Goal: Task Accomplishment & Management: Manage account settings

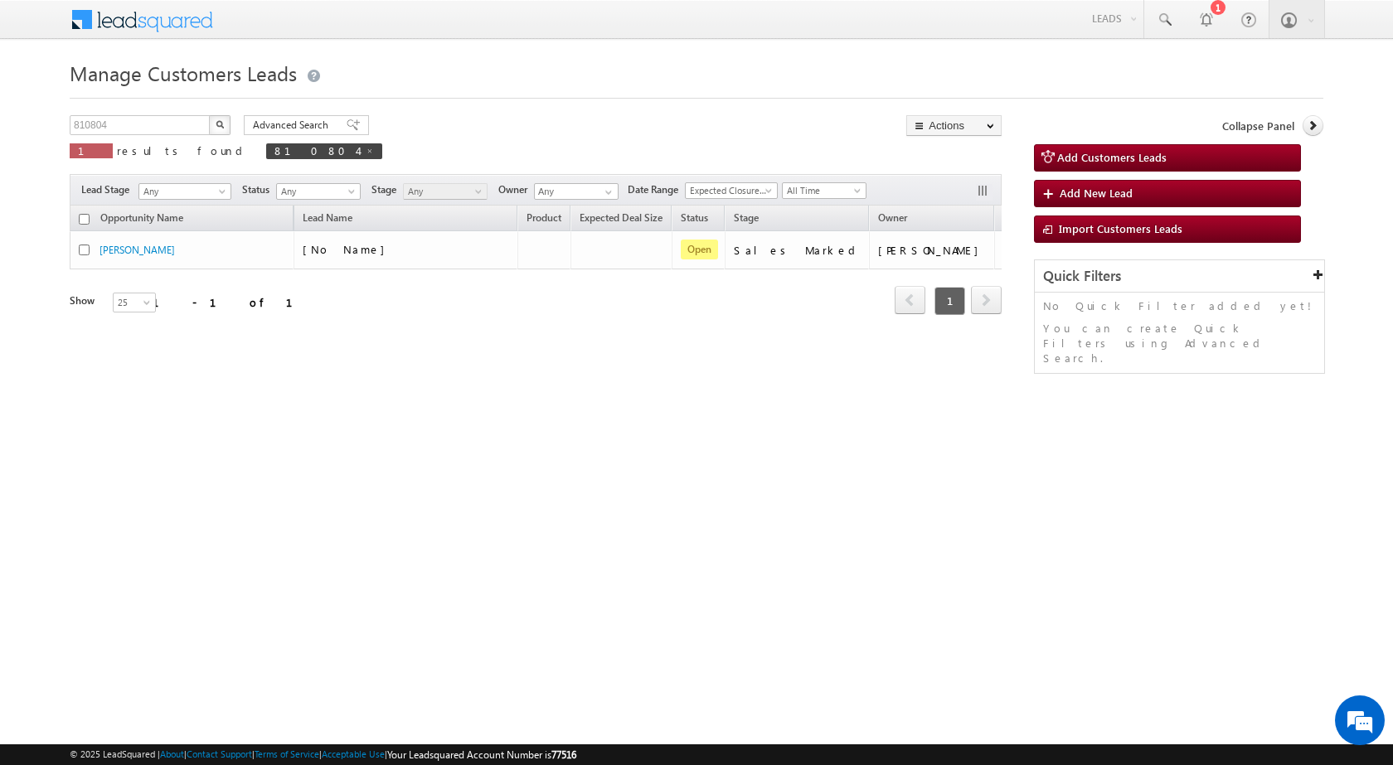
drag, startPoint x: 741, startPoint y: 529, endPoint x: 664, endPoint y: 139, distance: 397.2
click at [742, 512] on html "Menu Surbhi Dhadve sitar a5@ks erve." at bounding box center [696, 256] width 1393 height 512
click at [670, 512] on html "Menu Surbhi Dhadve sitar a5@ks erve." at bounding box center [696, 256] width 1393 height 512
drag, startPoint x: 760, startPoint y: 608, endPoint x: 739, endPoint y: 598, distance: 23.7
click at [759, 512] on html "Menu Surbhi Dhadve sitar a5@ks erve." at bounding box center [696, 256] width 1393 height 512
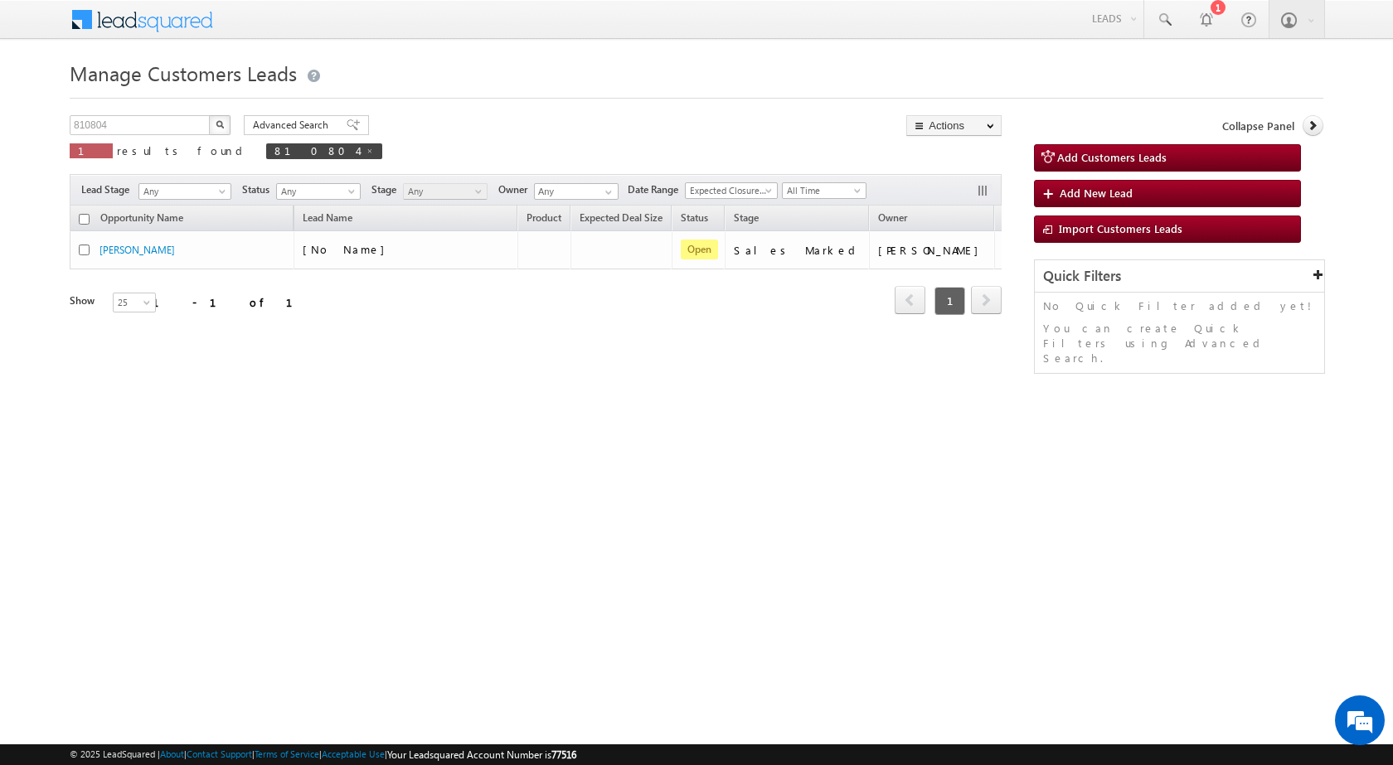
click at [764, 512] on html "Menu Surbhi Dhadve sitar a5@ks erve." at bounding box center [696, 256] width 1393 height 512
click at [418, 485] on html "Menu Surbhi Dhadve sitar a5@ks erve." at bounding box center [696, 256] width 1393 height 512
click at [703, 512] on html "Menu Surbhi Dhadve sitar a5@ks erve." at bounding box center [696, 256] width 1393 height 512
click at [1171, 512] on html "Menu Surbhi Dhadve sitar a5@ks erve." at bounding box center [696, 256] width 1393 height 512
click at [854, 512] on html "Menu Surbhi Dhadve sitar a5@ks erve." at bounding box center [696, 256] width 1393 height 512
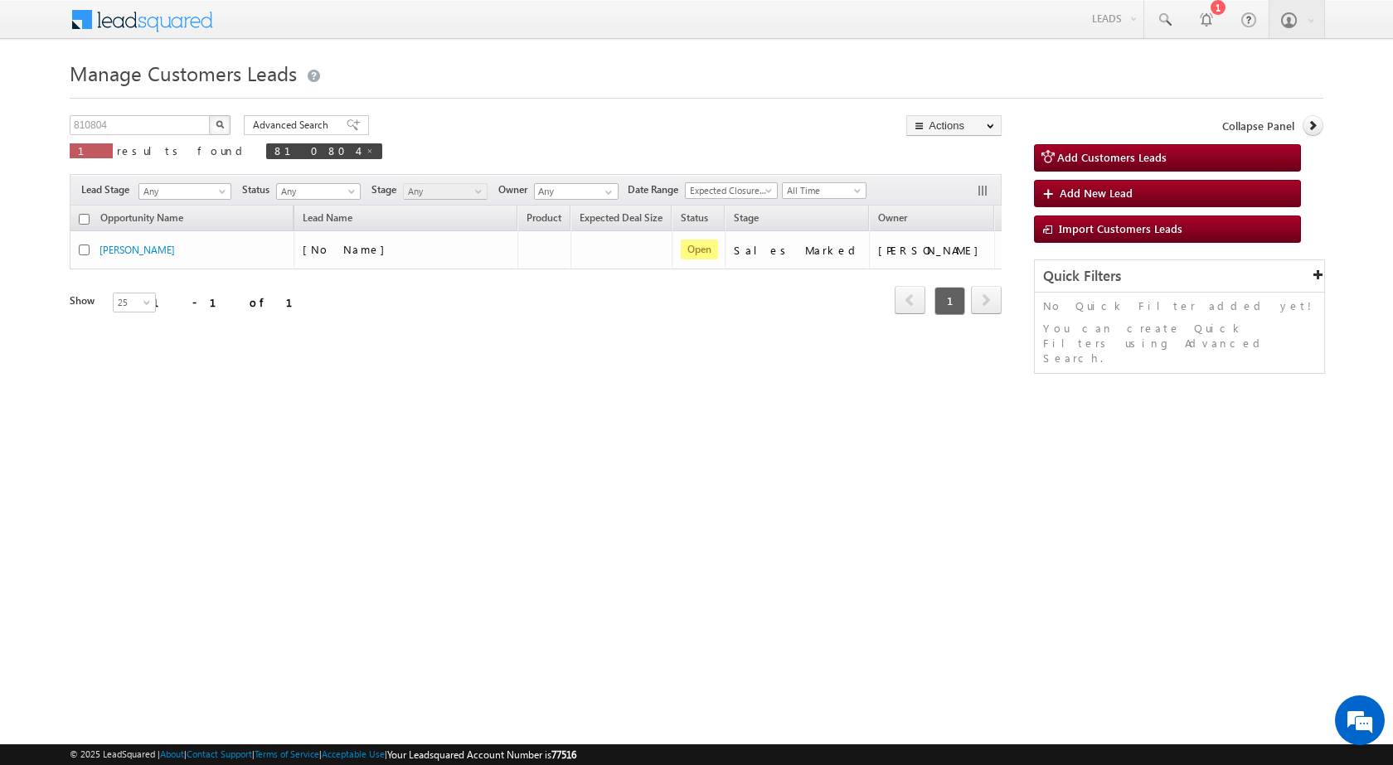
click at [815, 512] on html "Menu Surbhi Dhadve sitar a5@ks erve." at bounding box center [696, 256] width 1393 height 512
click at [1161, 512] on html "Menu Surbhi Dhadve sitar a5@ks erve." at bounding box center [696, 256] width 1393 height 512
drag, startPoint x: 624, startPoint y: 342, endPoint x: 477, endPoint y: 141, distance: 249.7
click at [625, 342] on div "Opportunity Name Lead Name Product Expected Deal Size Status Stage Owner Action…" at bounding box center [536, 283] width 932 height 155
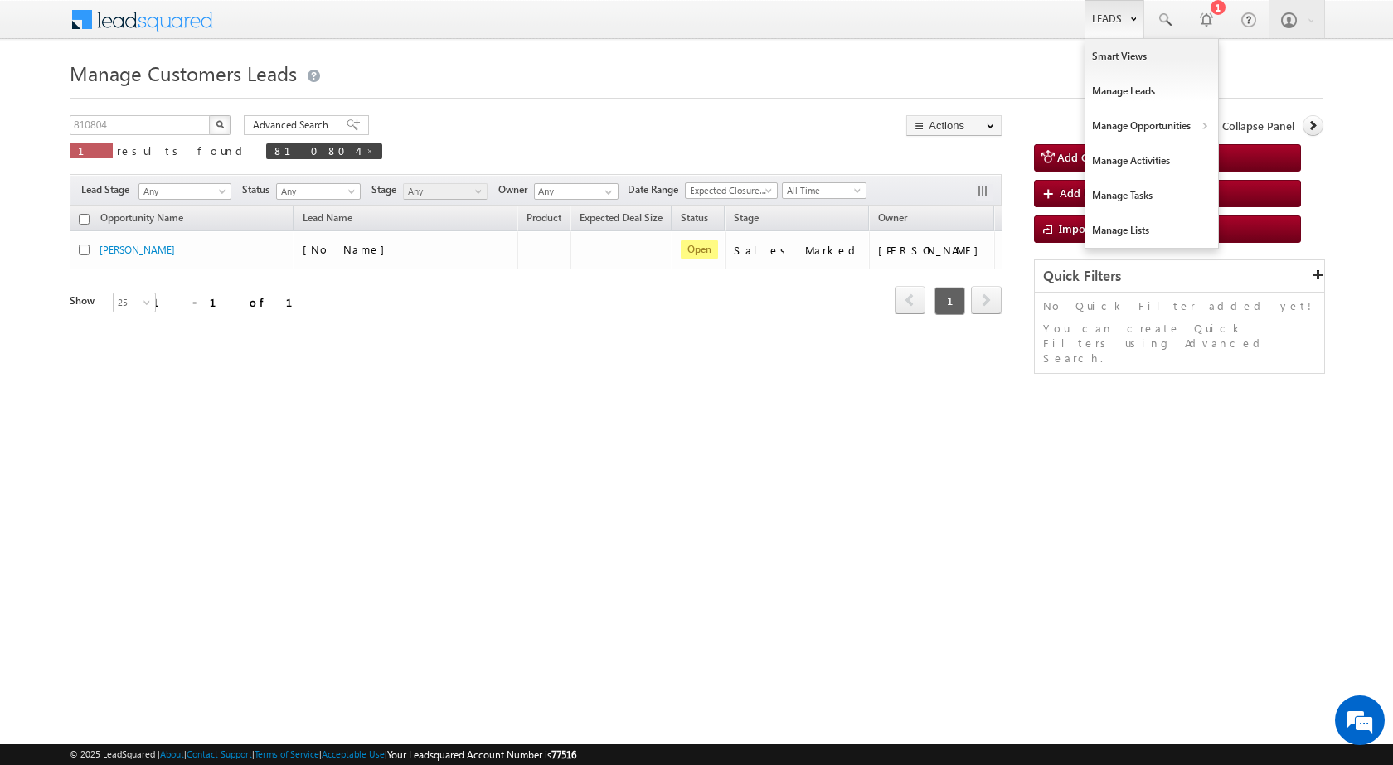
click at [1110, 22] on link "Leads" at bounding box center [1113, 19] width 59 height 38
click at [1235, 166] on link "Customers Leads" at bounding box center [1296, 161] width 152 height 35
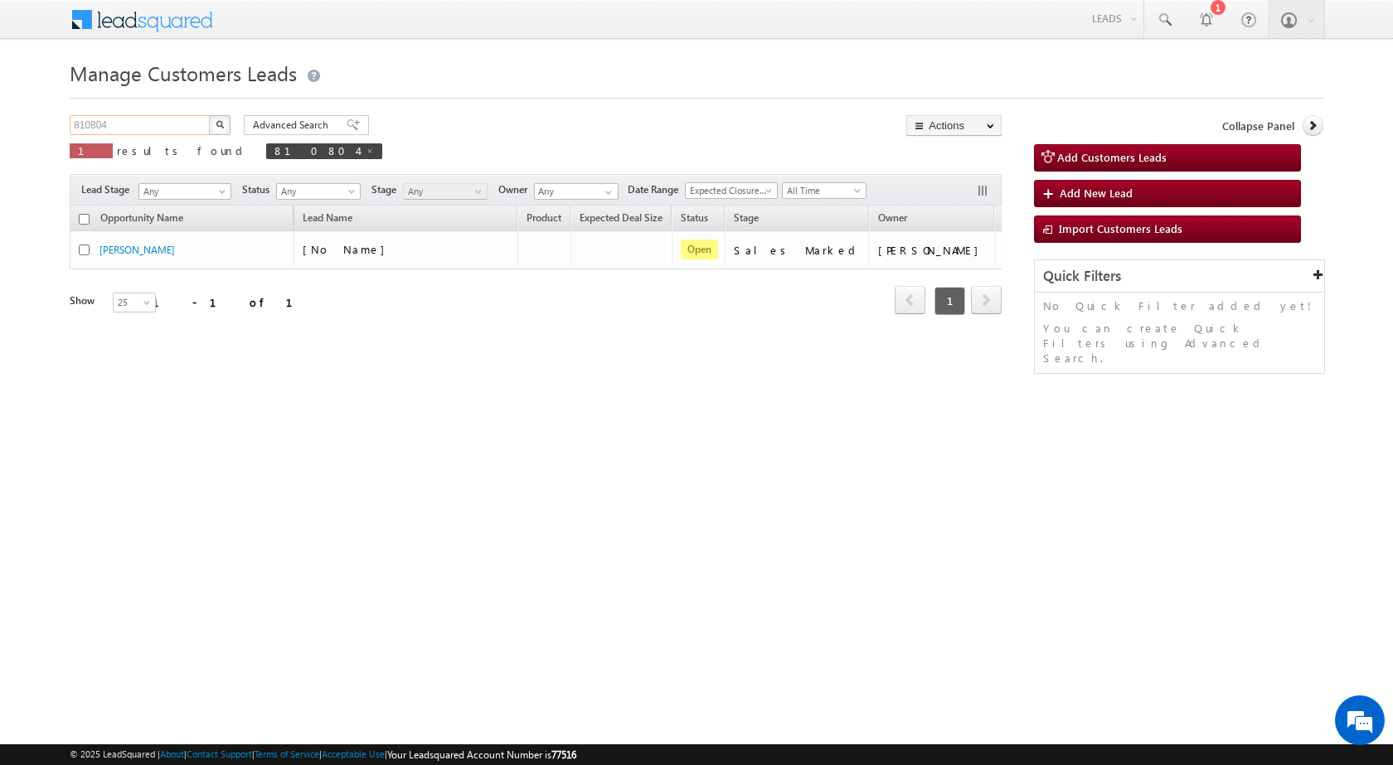
click at [152, 131] on input "810804" at bounding box center [141, 125] width 142 height 20
paste input "30806"
type input "830806"
click at [218, 124] on img "button" at bounding box center [220, 124] width 8 height 8
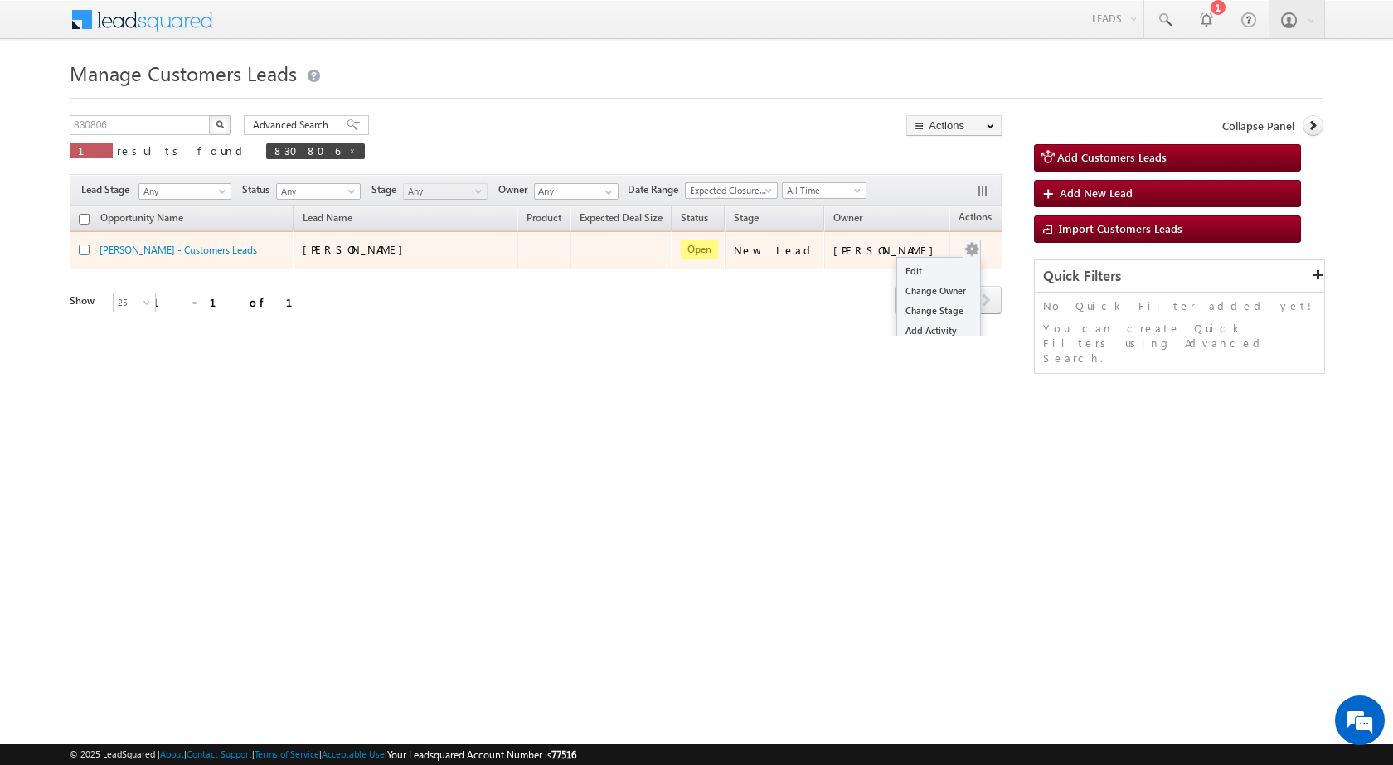
click at [963, 246] on button "button" at bounding box center [971, 249] width 17 height 17
click at [937, 262] on link "Edit" at bounding box center [938, 271] width 83 height 20
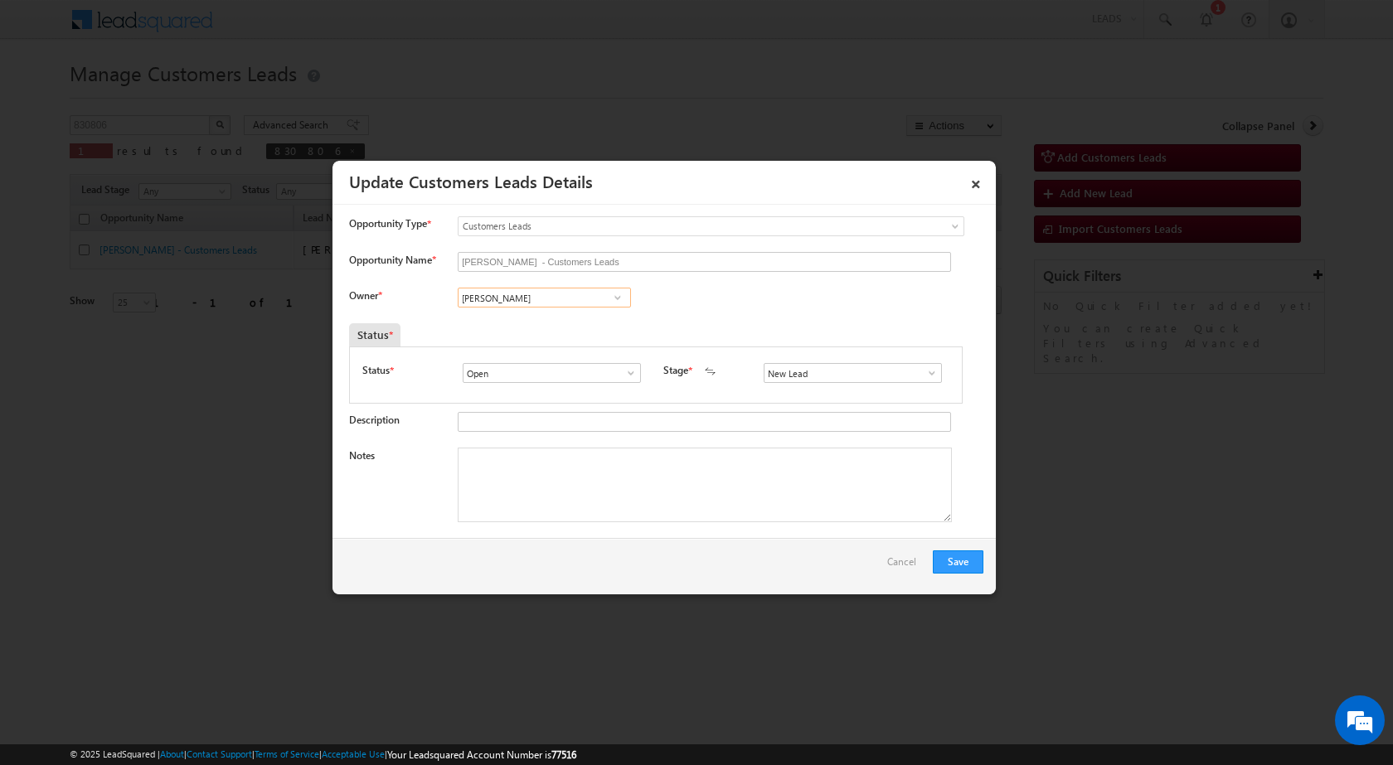
click at [545, 304] on input "[PERSON_NAME]" at bounding box center [544, 298] width 173 height 20
paste input "[PERSON_NAME][EMAIL_ADDRESS][PERSON_NAME][DOMAIN_NAME]"
type input "[PERSON_NAME][EMAIL_ADDRESS][PERSON_NAME][DOMAIN_NAME]"
click at [511, 469] on textarea "Notes" at bounding box center [705, 485] width 494 height 75
paste textarea "BT + TOPUP / Outstanding amt - 17Lac / LV - 22Lac / Name - [PERSON_NAME] / Indi…"
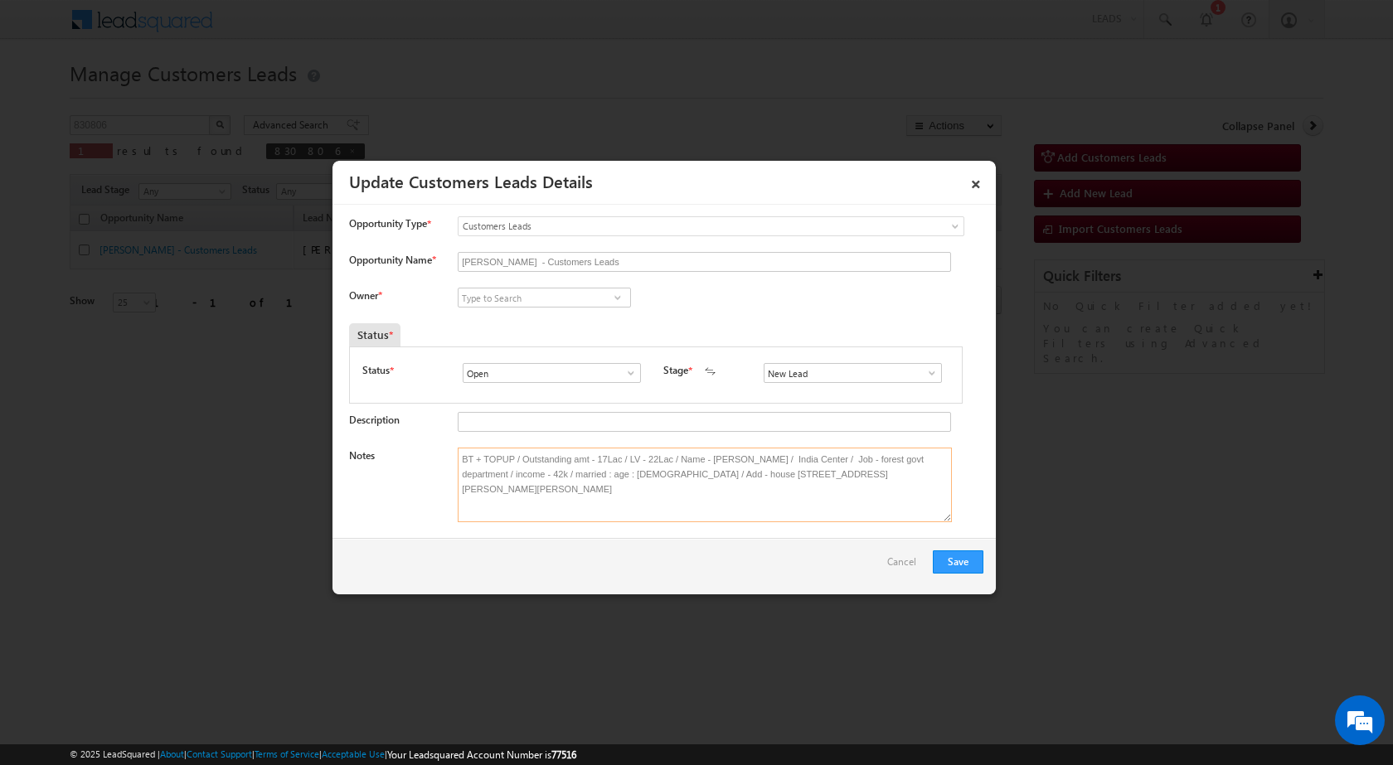
click at [583, 510] on textarea "BT + TOPUP / Outstanding amt - 17Lac / LV - 22Lac / Name - [PERSON_NAME] / Indi…" at bounding box center [705, 485] width 494 height 75
type textarea "BT + TOPUP / Outstanding amt - 17Lac / LV - 22Lac / Name - [PERSON_NAME] / Indi…"
click at [943, 568] on button "Save" at bounding box center [958, 561] width 51 height 23
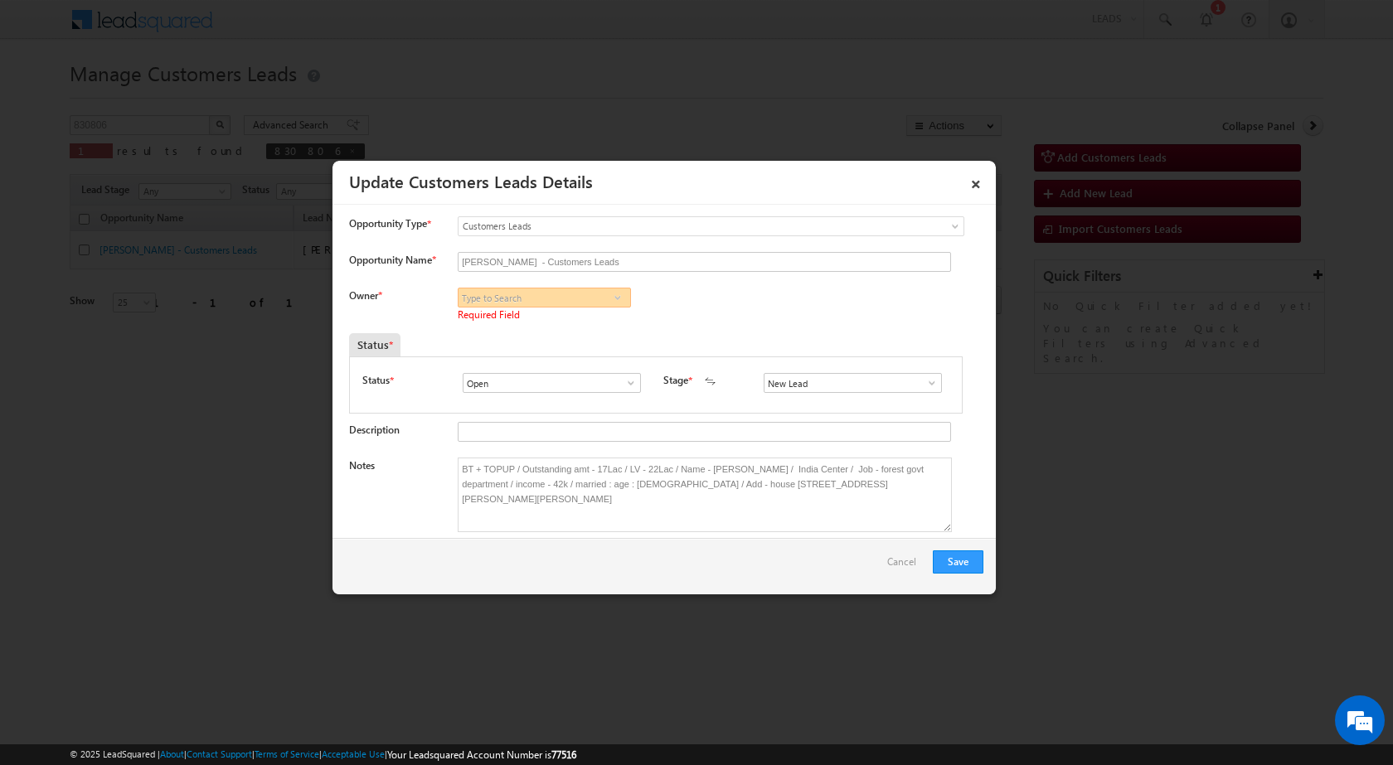
click at [498, 289] on input at bounding box center [544, 298] width 173 height 20
click at [501, 301] on input at bounding box center [544, 298] width 173 height 20
click at [521, 305] on input at bounding box center [544, 298] width 173 height 20
paste input "[PERSON_NAME][EMAIL_ADDRESS][PERSON_NAME][DOMAIN_NAME]"
click at [524, 318] on link "Salim [EMAIL_ADDRESS][PERSON_NAME][DOMAIN_NAME]" at bounding box center [544, 324] width 173 height 32
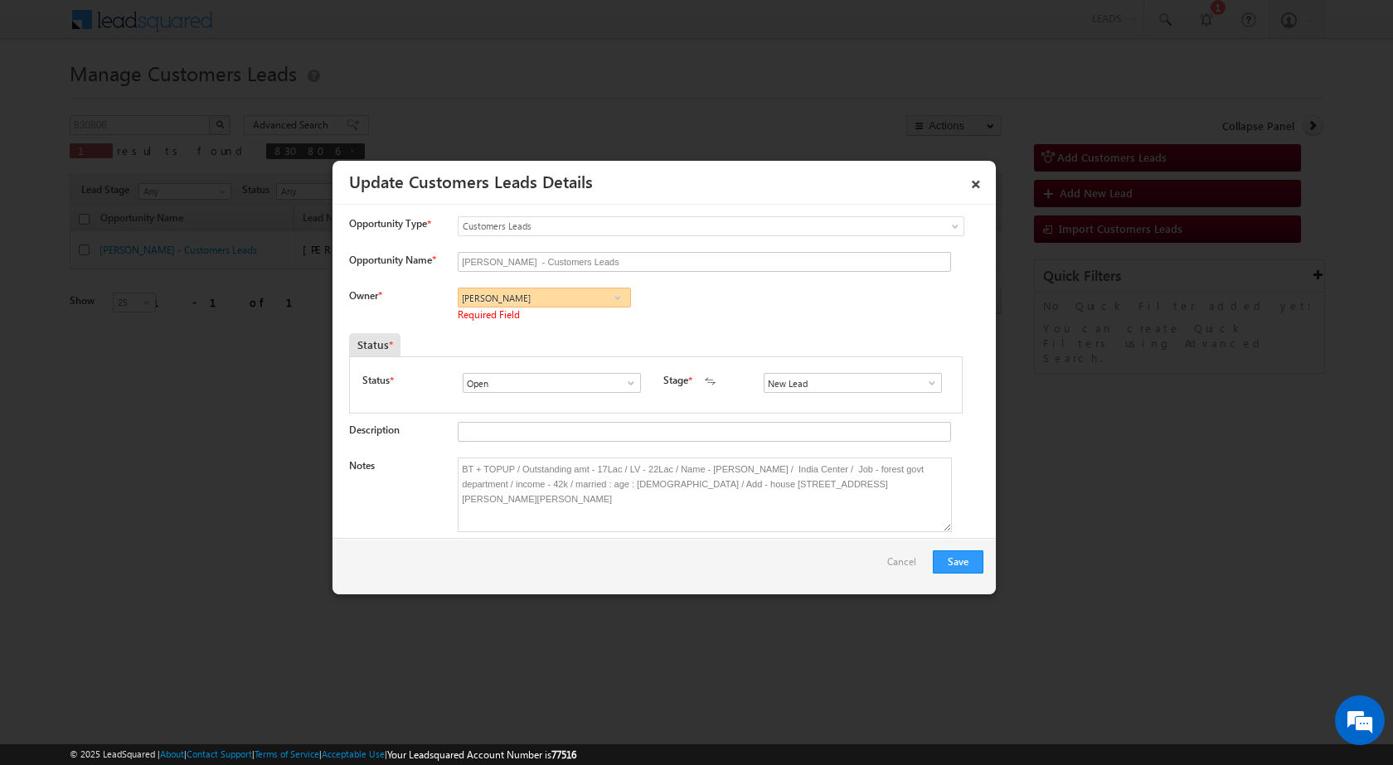
type input "[PERSON_NAME]"
click at [496, 352] on div "Status *" at bounding box center [576, 344] width 455 height 23
click at [952, 568] on button "Save" at bounding box center [958, 561] width 51 height 23
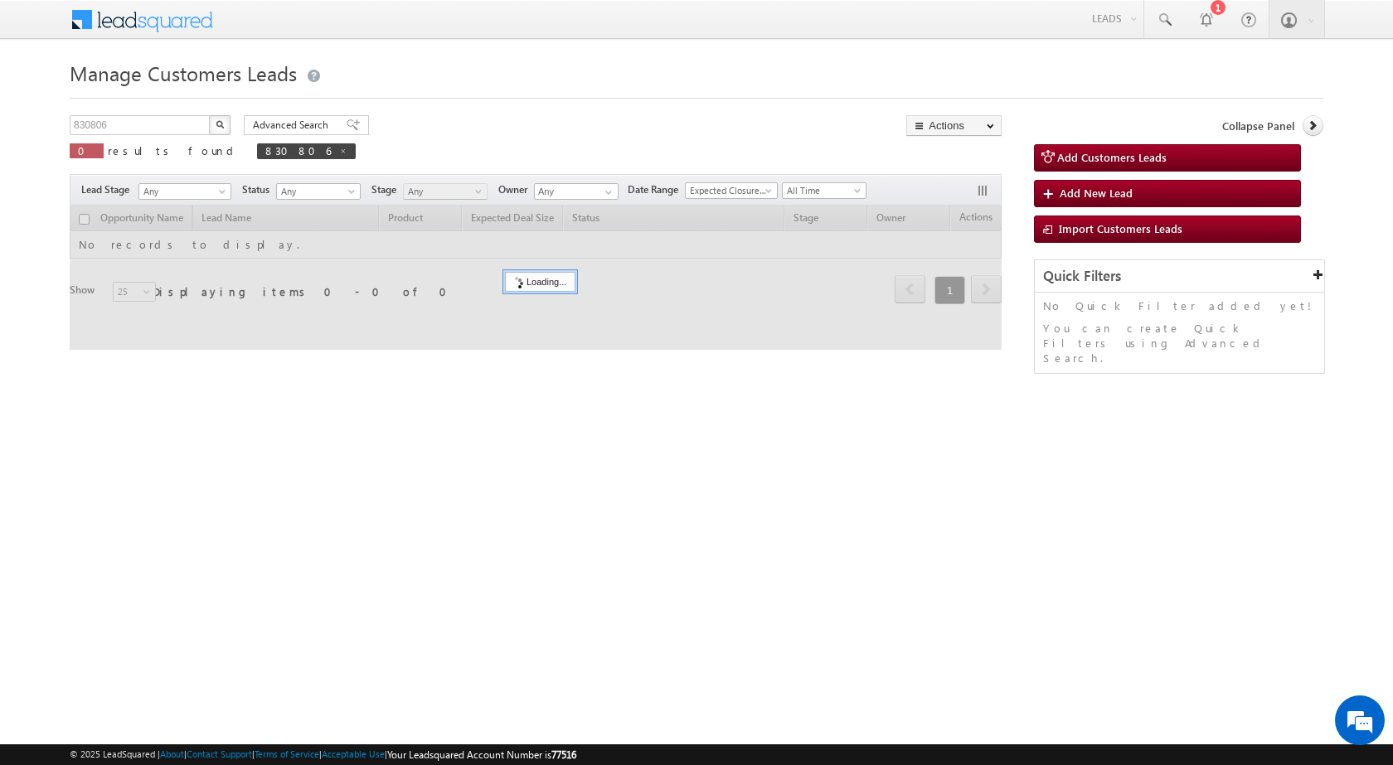
click at [646, 402] on div "Manage Customers Leads 830806 X 0 results found 830806 Advanced Search Advanced…" at bounding box center [697, 263] width 1254 height 415
